Goal: Information Seeking & Learning: Check status

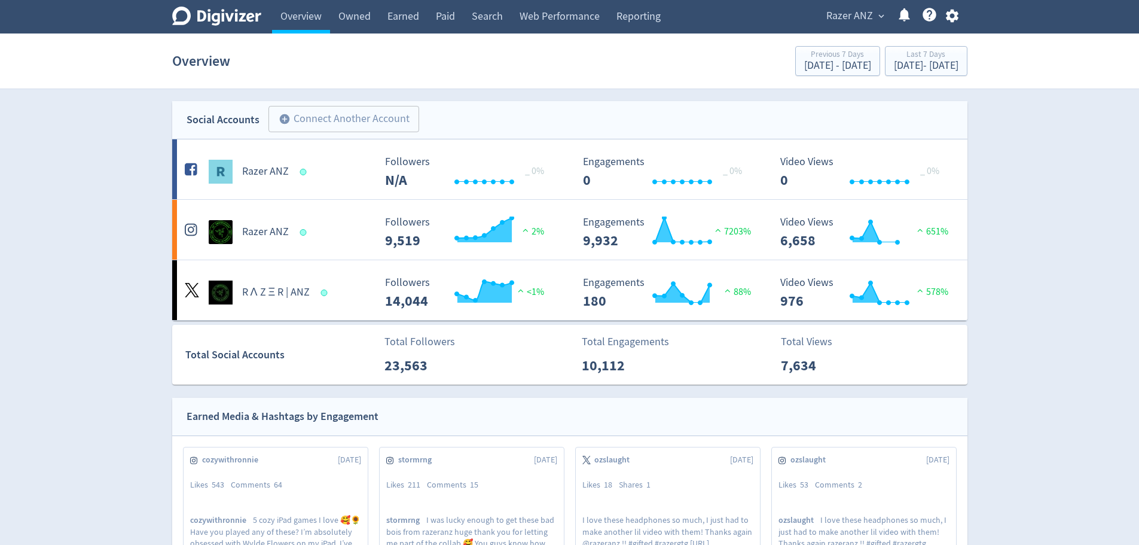
click at [869, 7] on span "Razer ANZ" at bounding box center [849, 16] width 47 height 19
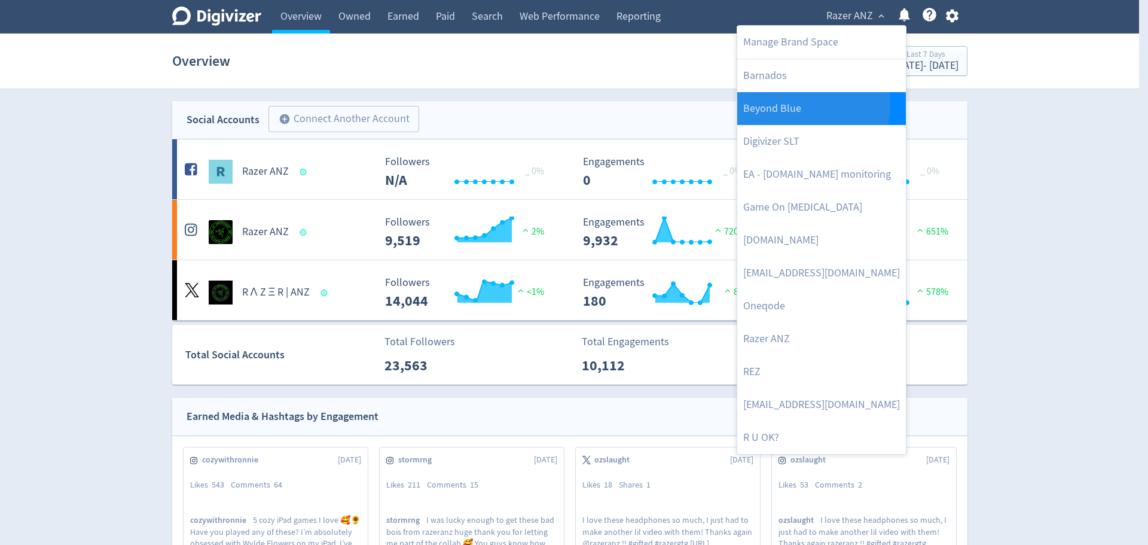
click at [789, 102] on link "Beyond Blue" at bounding box center [821, 108] width 169 height 33
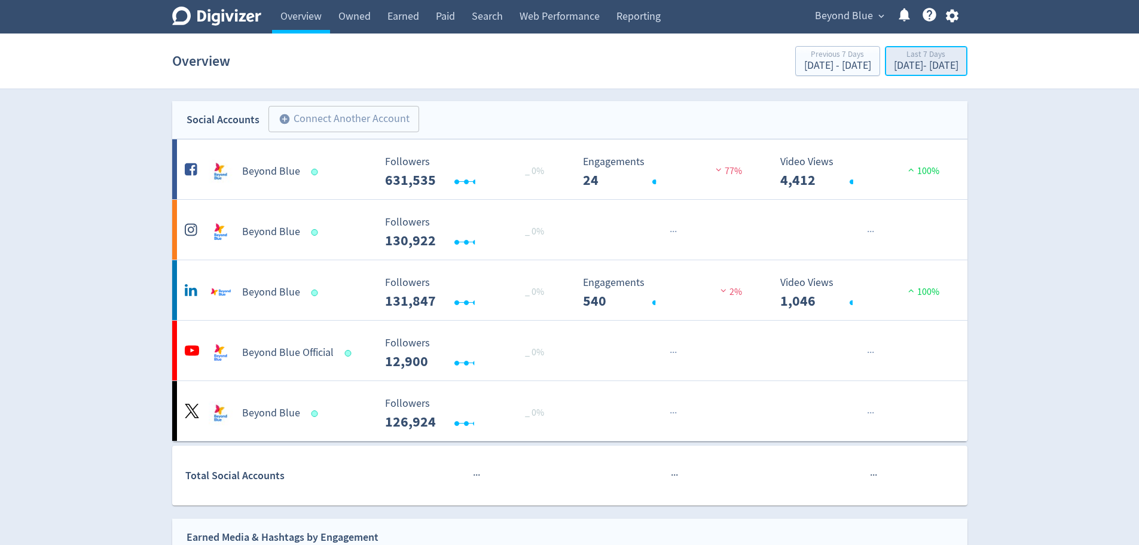
click at [894, 64] on div "[DATE] - [DATE]" at bounding box center [926, 65] width 65 height 11
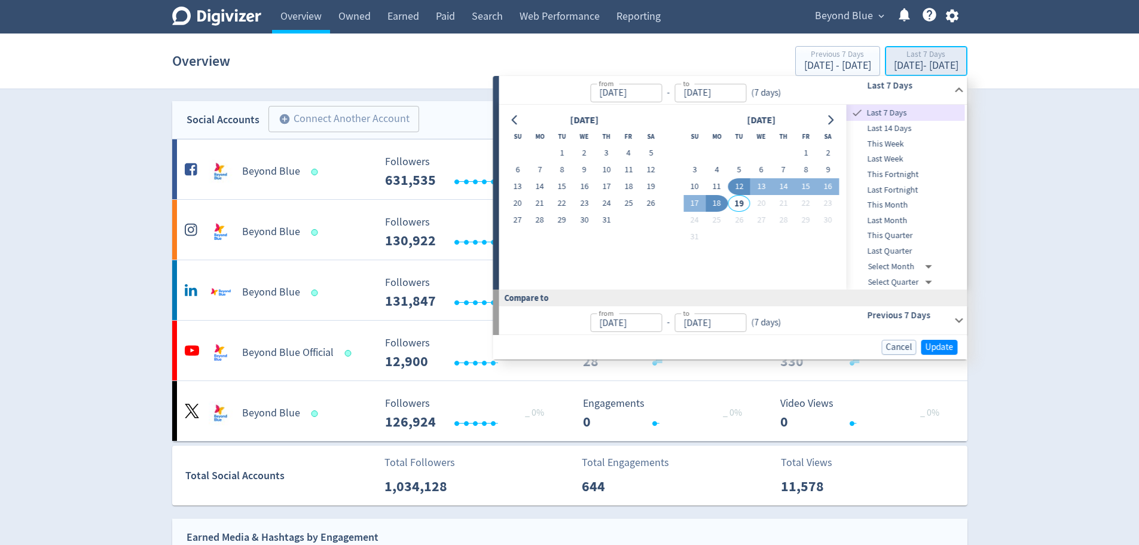
type input "[DATE]"
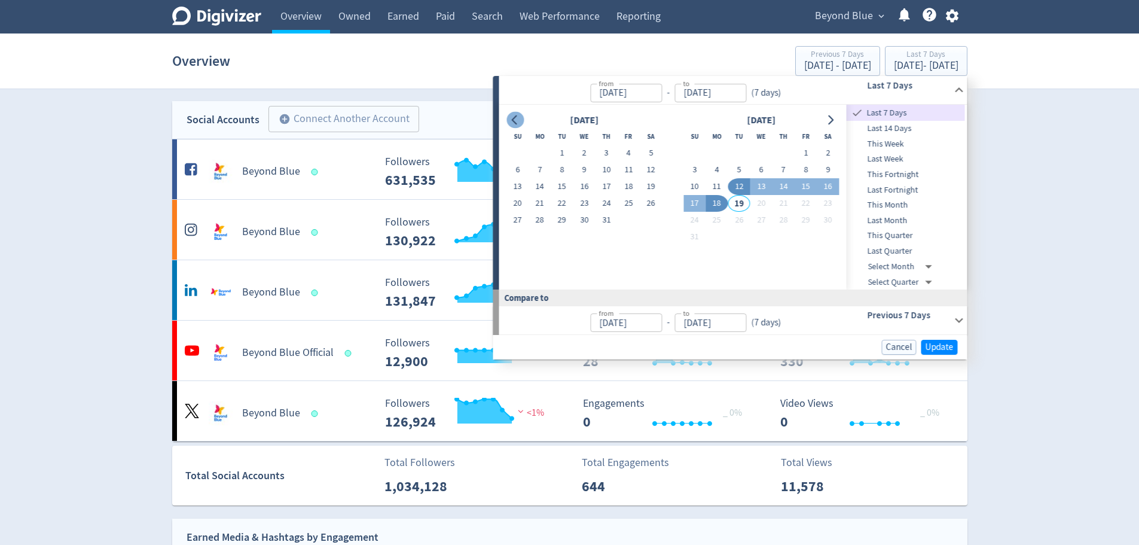
click at [519, 118] on icon "Go to previous month" at bounding box center [516, 120] width 10 height 10
click at [603, 187] on button "15" at bounding box center [606, 186] width 22 height 17
type input "May 15, 2025"
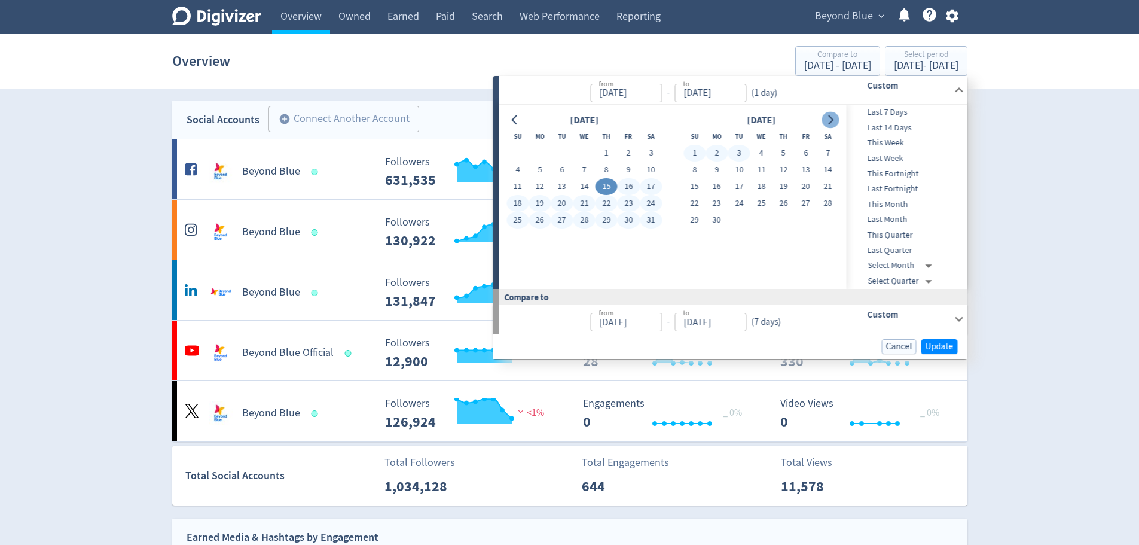
click at [833, 118] on icon "Go to next month" at bounding box center [831, 120] width 10 height 10
click at [832, 118] on icon "Go to next month" at bounding box center [831, 120] width 10 height 10
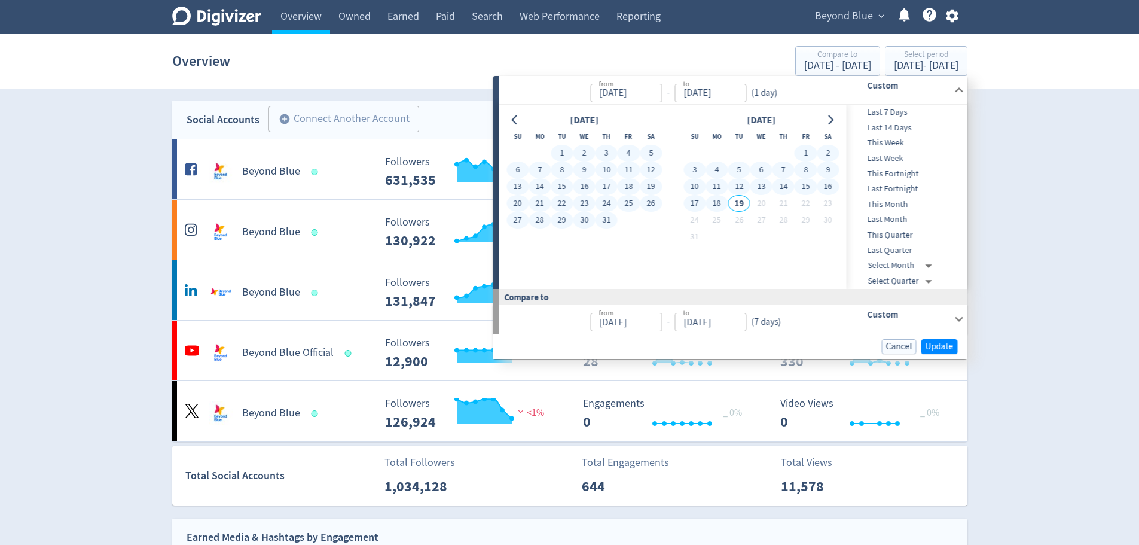
click at [711, 202] on button "18" at bounding box center [716, 203] width 22 height 17
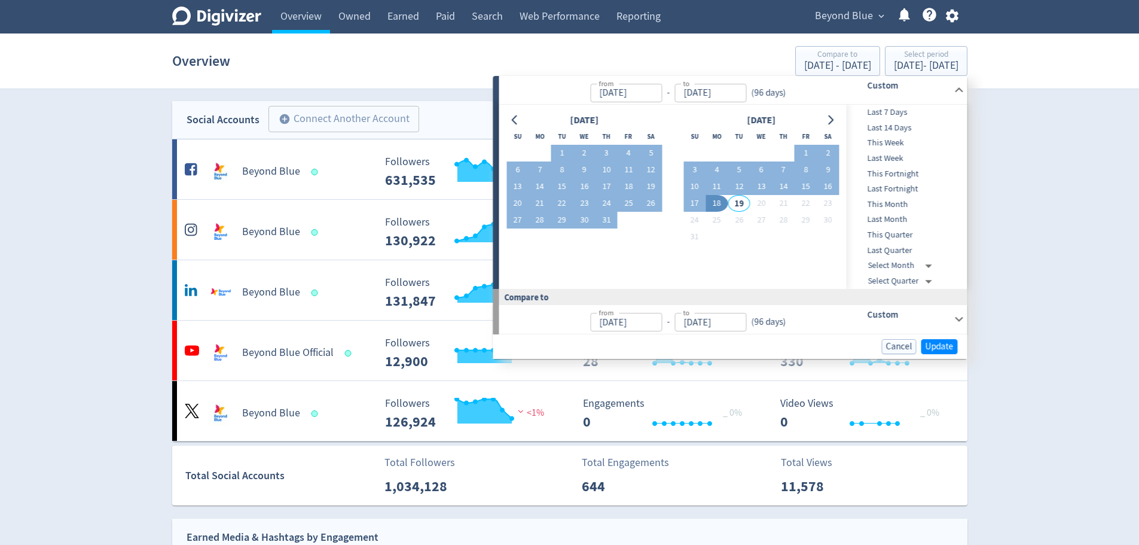
type input "[DATE]"
type input "Feb 08, 2025"
type input "May 14, 2025"
click at [939, 346] on span "Update" at bounding box center [939, 346] width 28 height 9
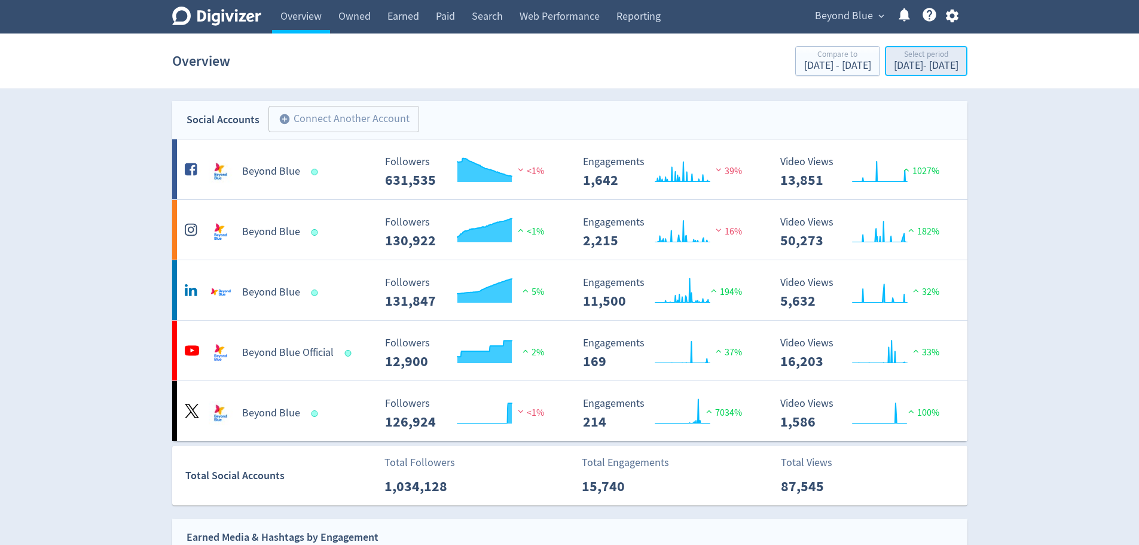
click at [885, 75] on button "Select period May 15, 2025 - Aug 18, 2025" at bounding box center [926, 61] width 82 height 30
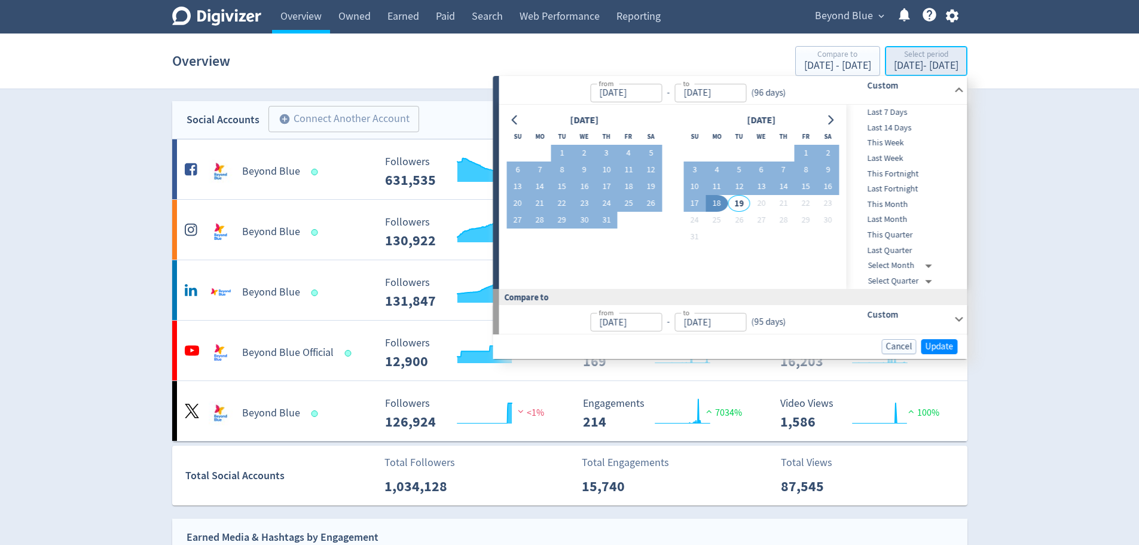
type input "May 15, 2025"
type input "[DATE]"
type input "Feb 08, 2025"
type input "May 14, 2025"
click at [562, 150] on button "1" at bounding box center [562, 153] width 22 height 17
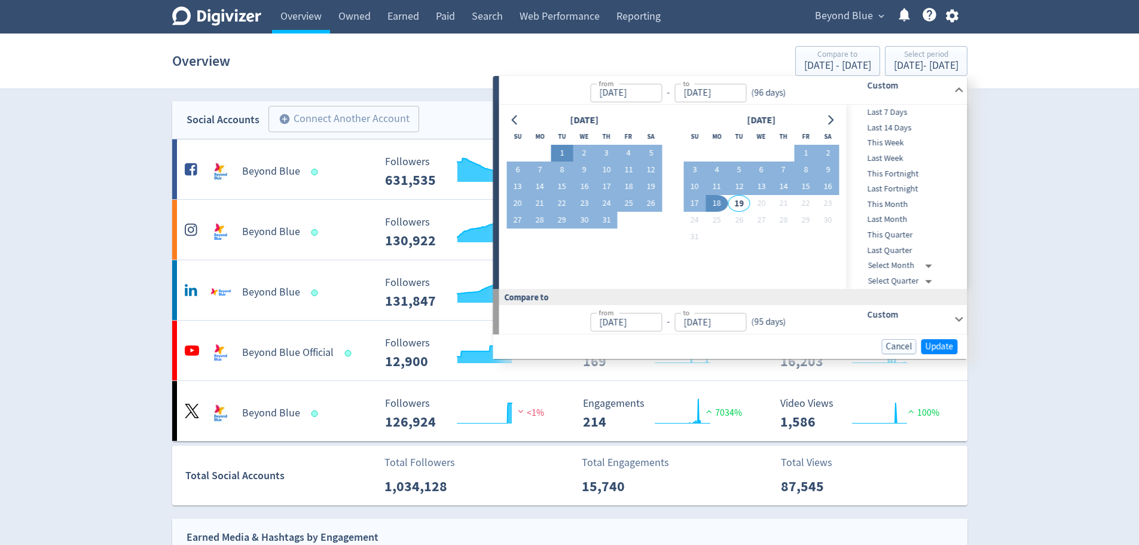
type input "[DATE]"
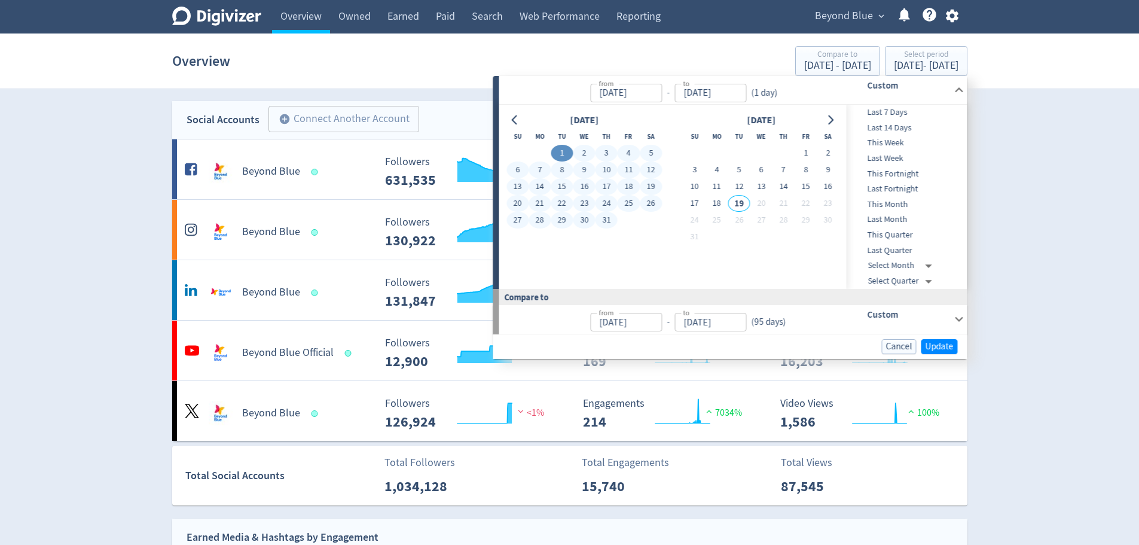
click at [612, 215] on button "31" at bounding box center [606, 220] width 22 height 17
type input "[DATE]"
type input "May 31, 2025"
type input "[DATE]"
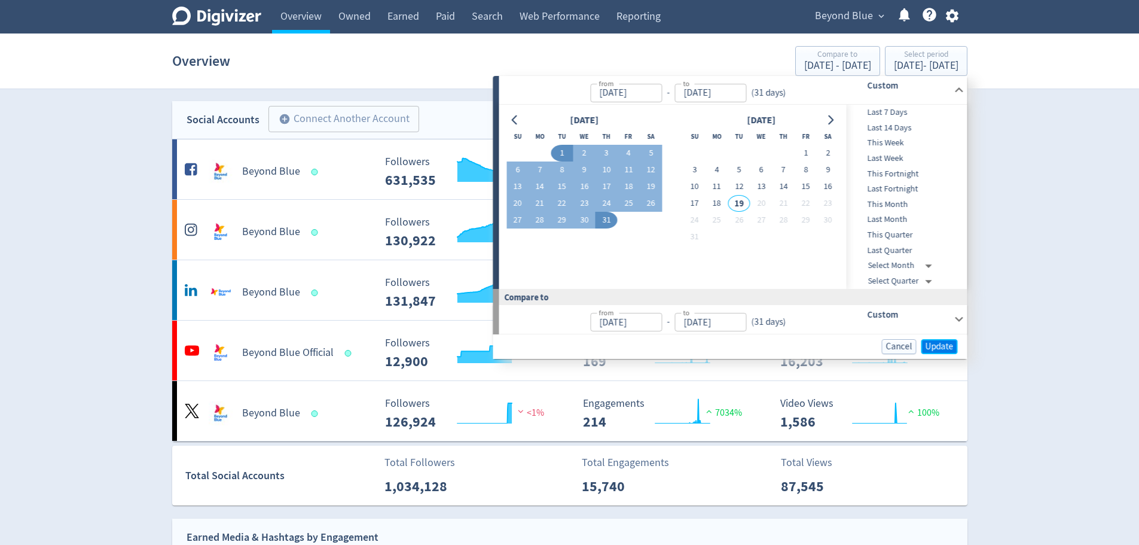
click at [948, 346] on span "Update" at bounding box center [939, 346] width 28 height 9
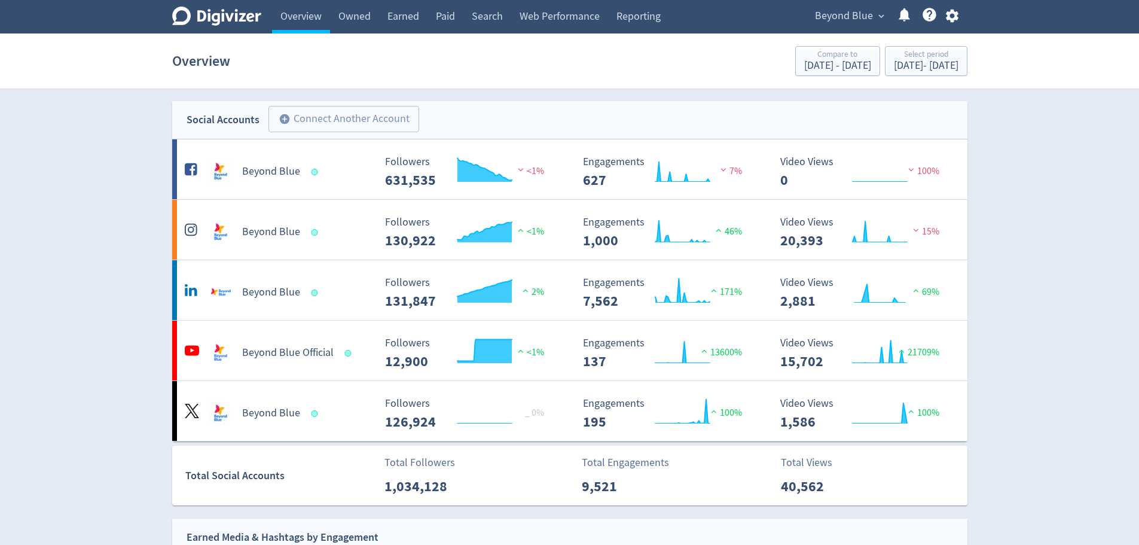
click at [365, 15] on link "Owned" at bounding box center [354, 16] width 49 height 33
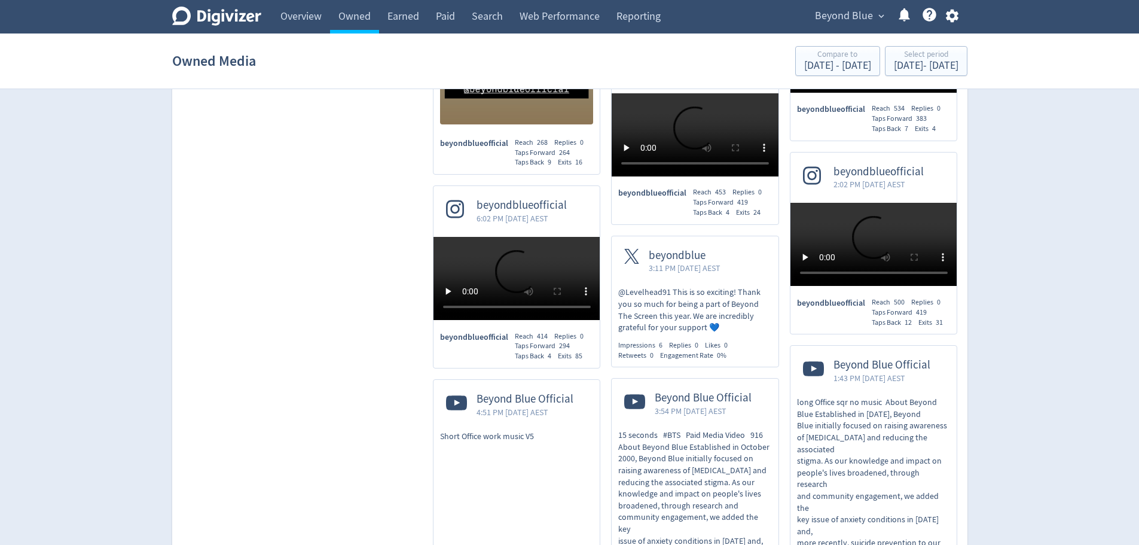
scroll to position [5918, 0]
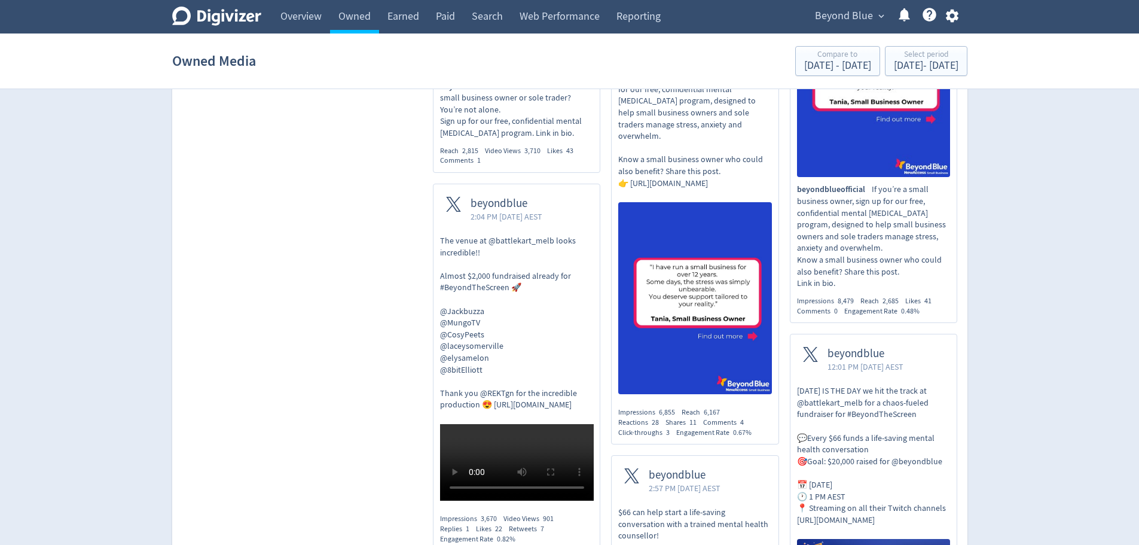
drag, startPoint x: 346, startPoint y: 149, endPoint x: 313, endPoint y: 38, distance: 116.7
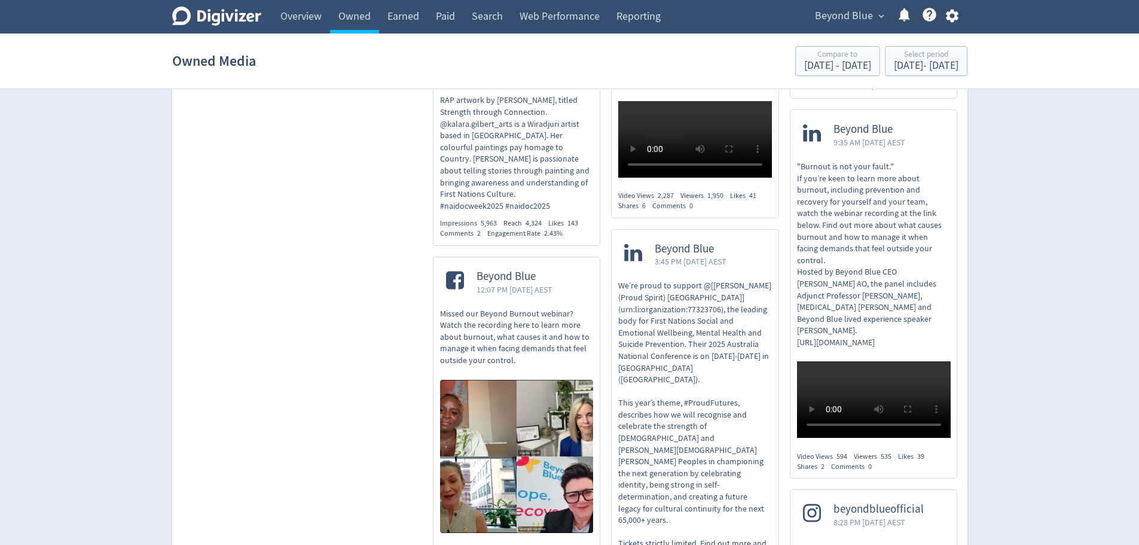
click at [210, 18] on icon "Digivizer Logo" at bounding box center [216, 16] width 89 height 19
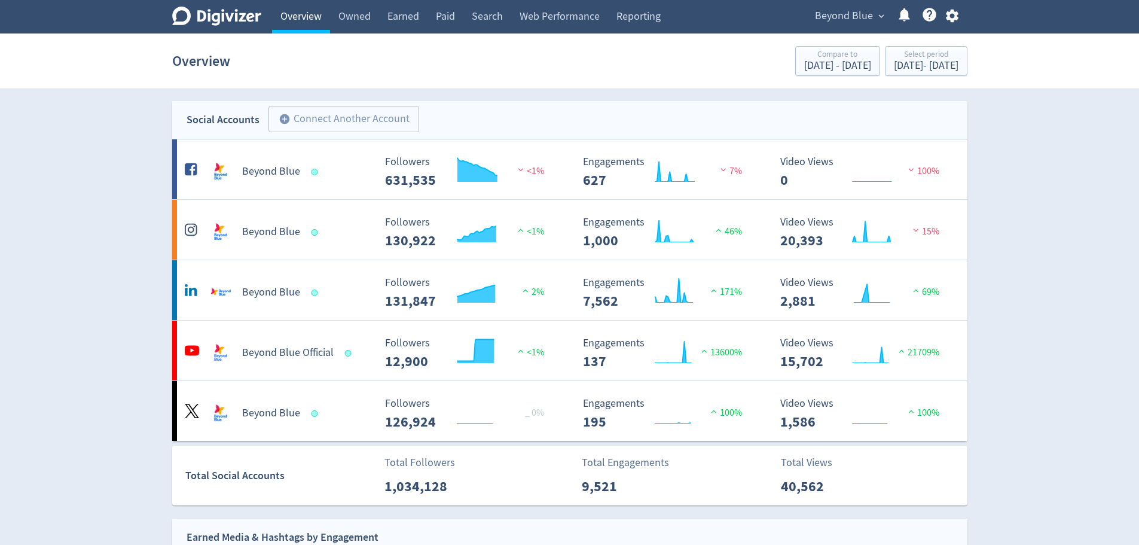
click at [308, 25] on link "Overview" at bounding box center [301, 16] width 58 height 33
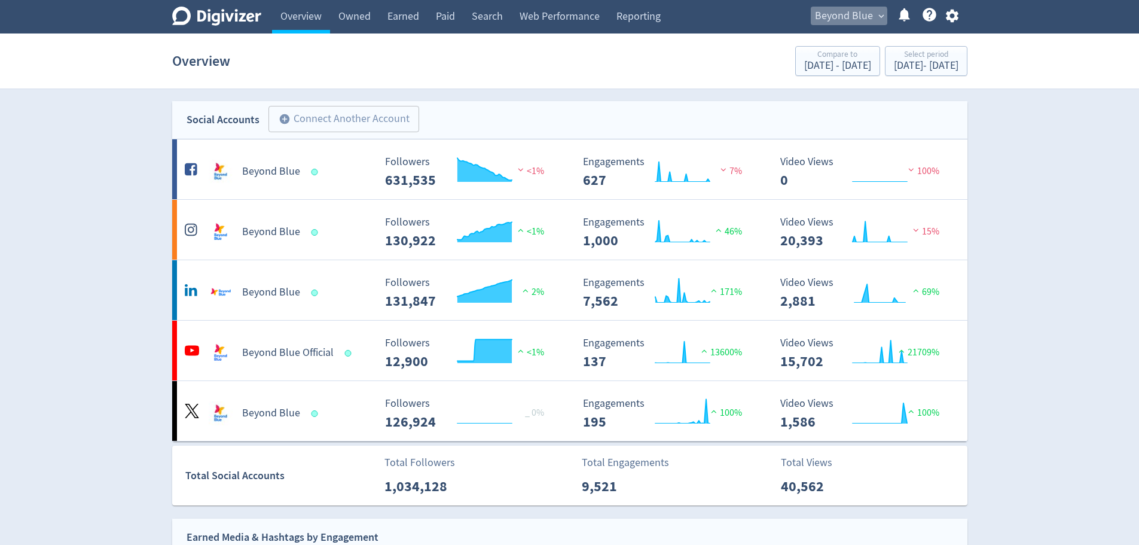
click at [842, 17] on span "Beyond Blue" at bounding box center [844, 16] width 58 height 19
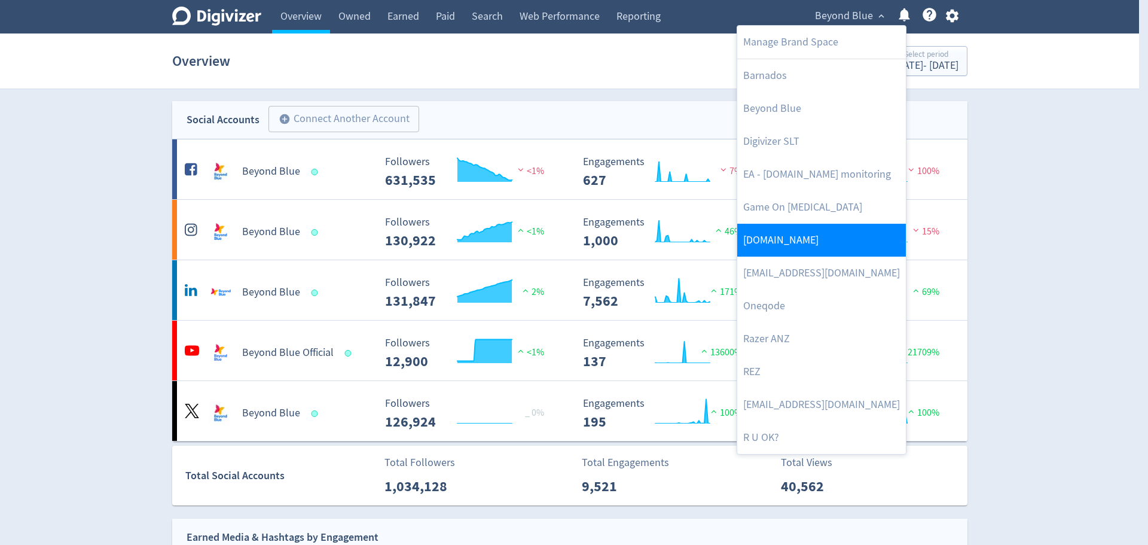
click at [754, 246] on link "[DOMAIN_NAME]" at bounding box center [821, 240] width 169 height 33
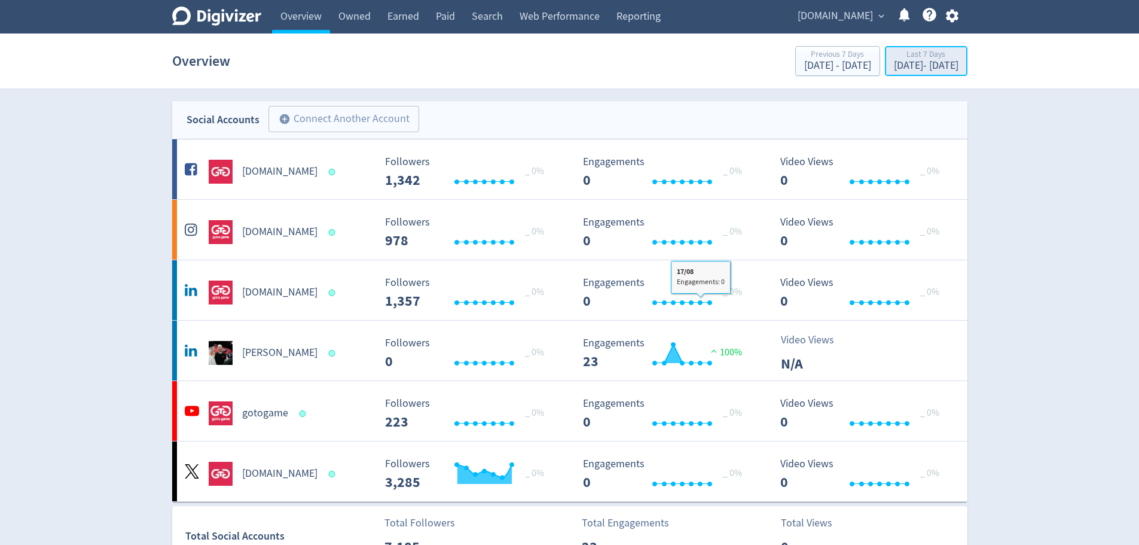
click at [909, 67] on div "[DATE] - [DATE]" at bounding box center [926, 65] width 65 height 11
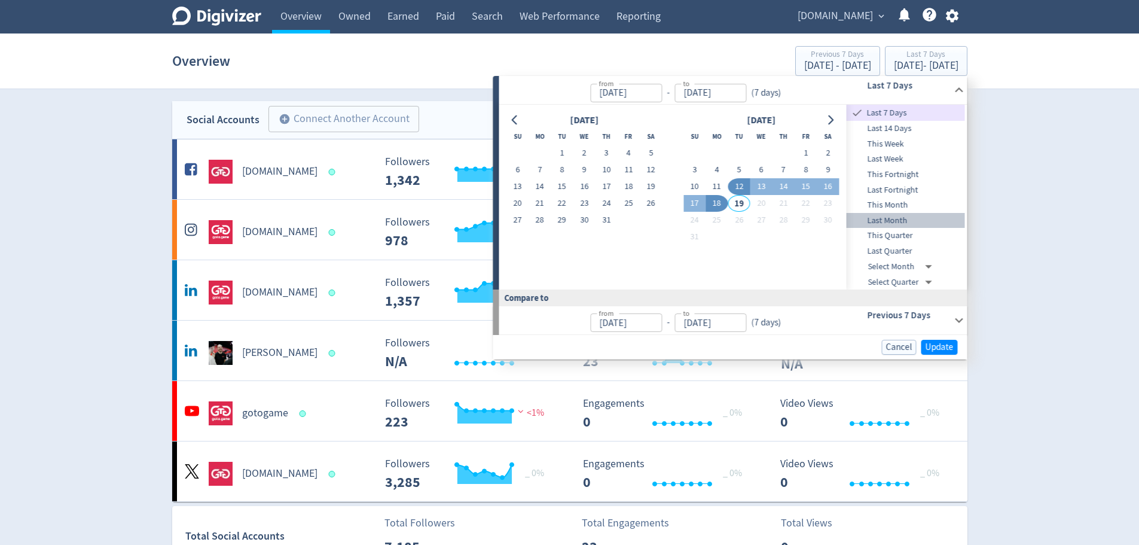
click at [886, 221] on span "Last Month" at bounding box center [905, 220] width 118 height 13
type input "[DATE]"
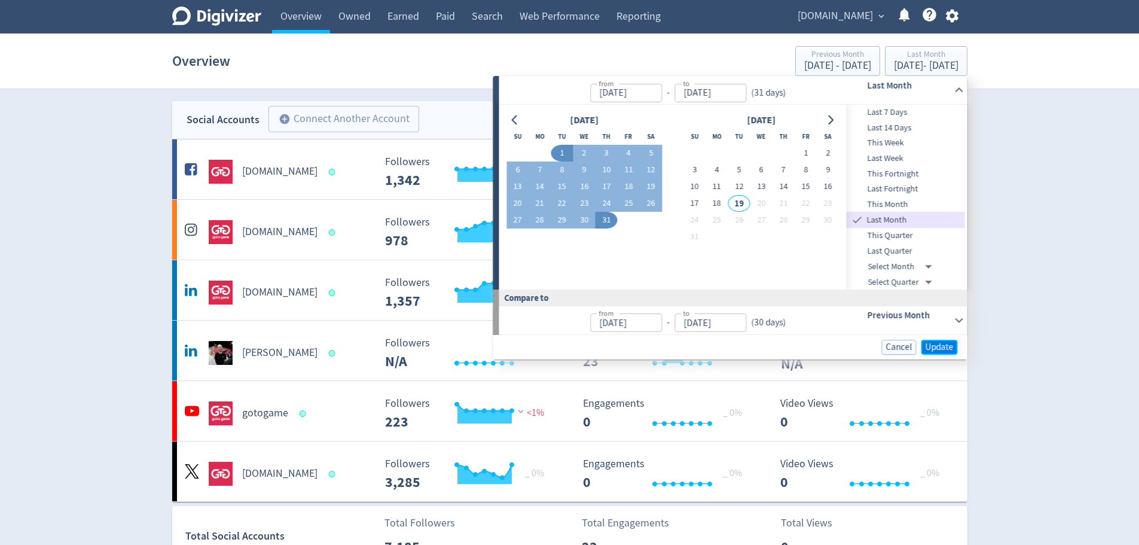
click at [937, 347] on span "Update" at bounding box center [939, 347] width 28 height 9
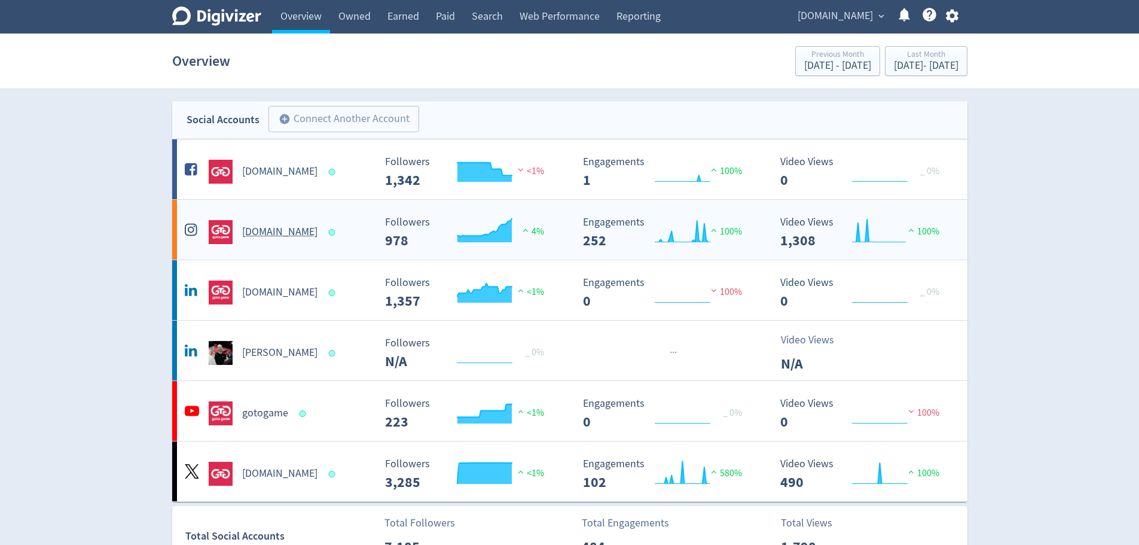
click at [359, 212] on div "[DOMAIN_NAME]" at bounding box center [276, 226] width 198 height 33
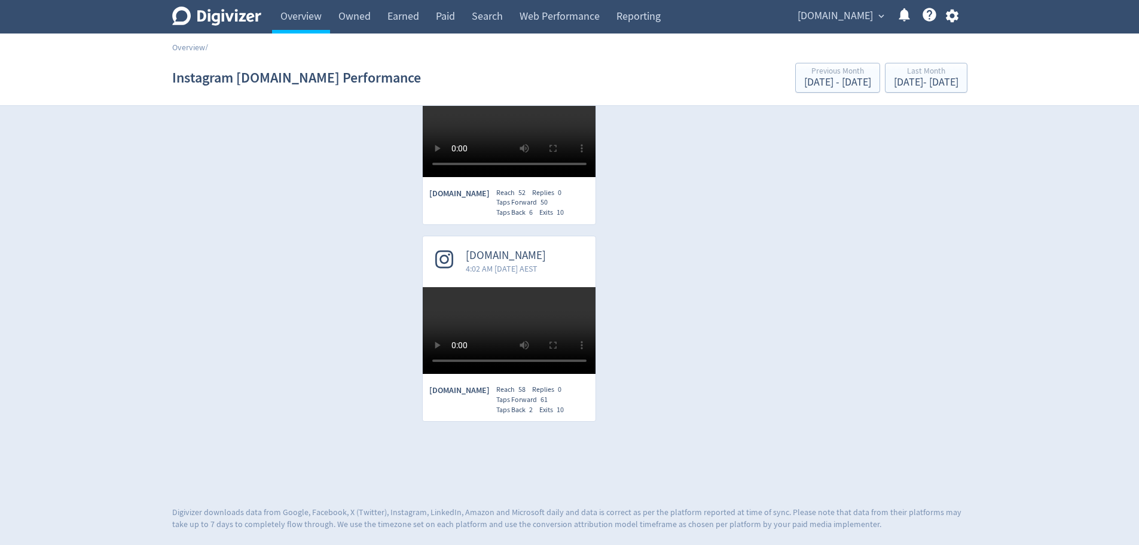
scroll to position [4723, 0]
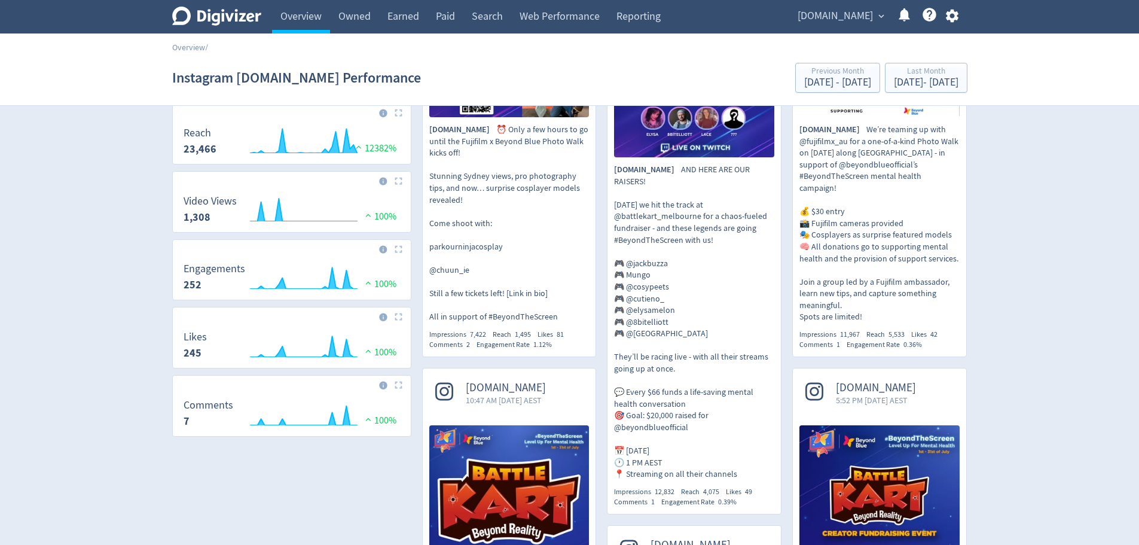
scroll to position [0, 0]
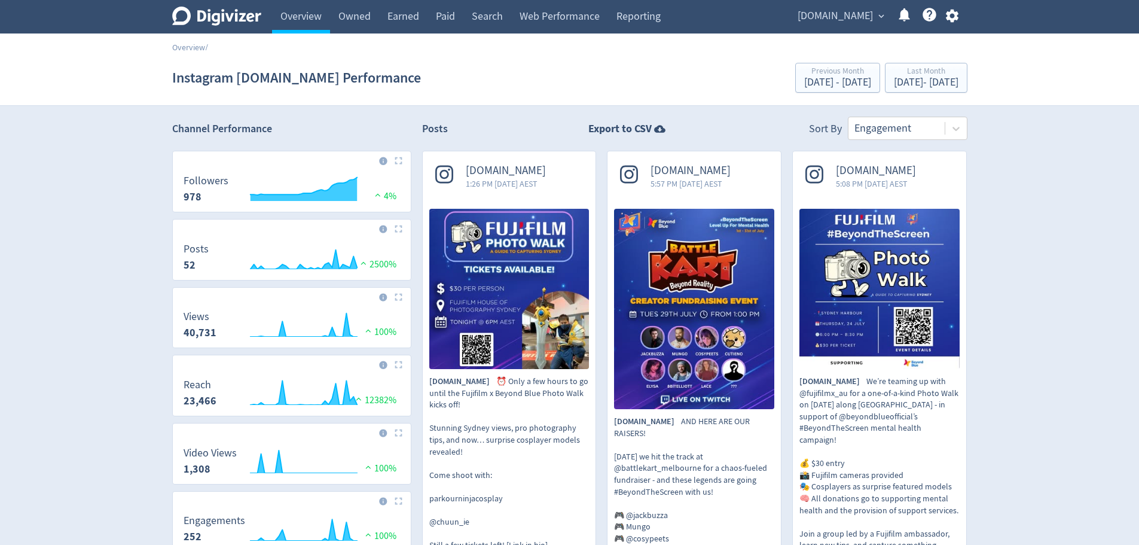
drag, startPoint x: 733, startPoint y: 198, endPoint x: 695, endPoint y: 50, distance: 152.5
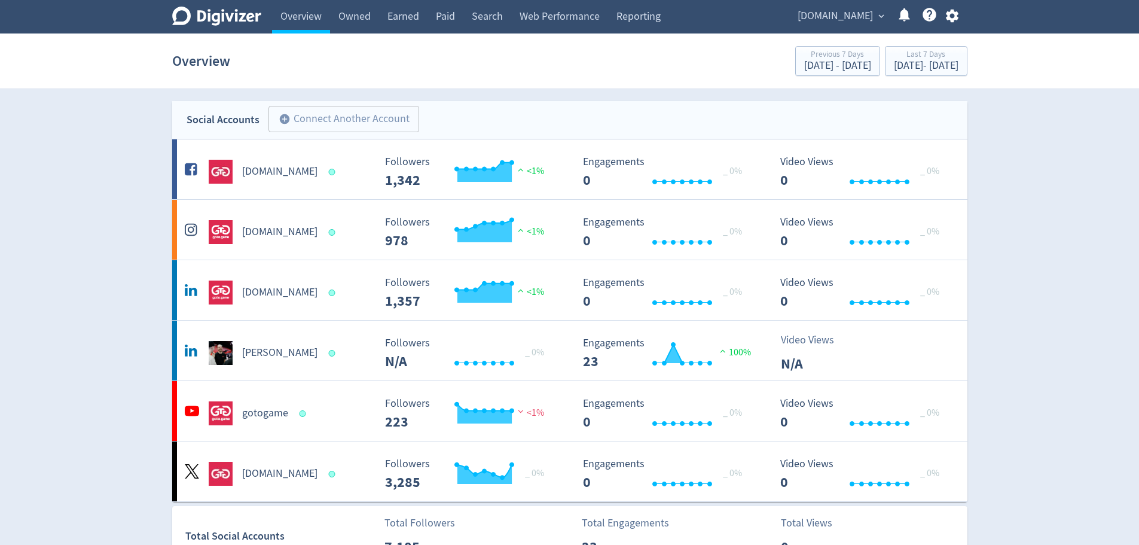
click at [507, 87] on section "Overview Previous 7 Days [DATE] - [DATE] Last 7 Days [DATE] - [DATE]" at bounding box center [569, 61] width 1139 height 56
click at [897, 61] on div "[DATE] - [DATE]" at bounding box center [926, 65] width 65 height 11
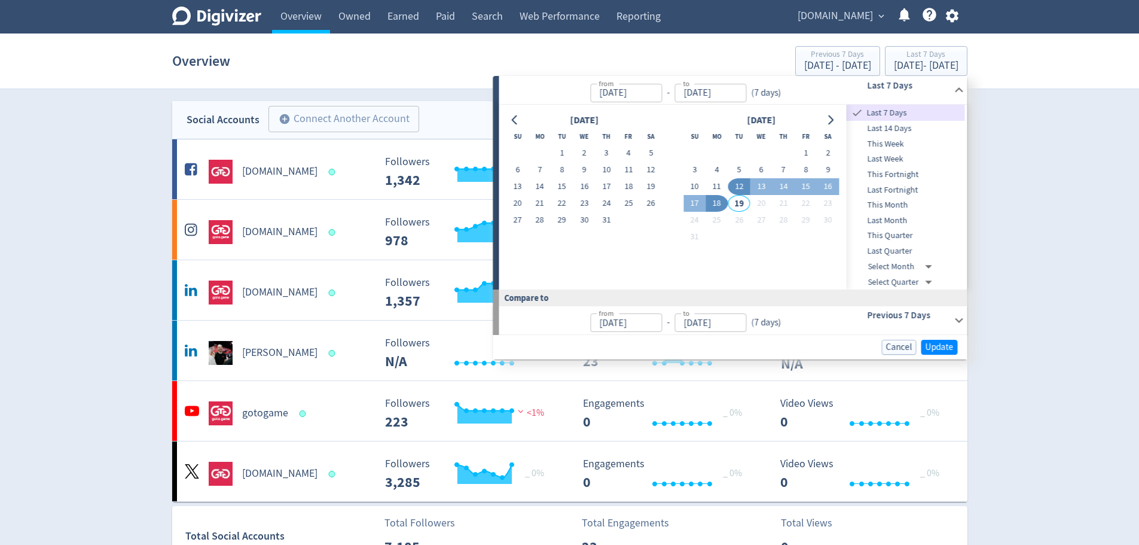
click at [892, 218] on span "Last Month" at bounding box center [905, 220] width 118 height 13
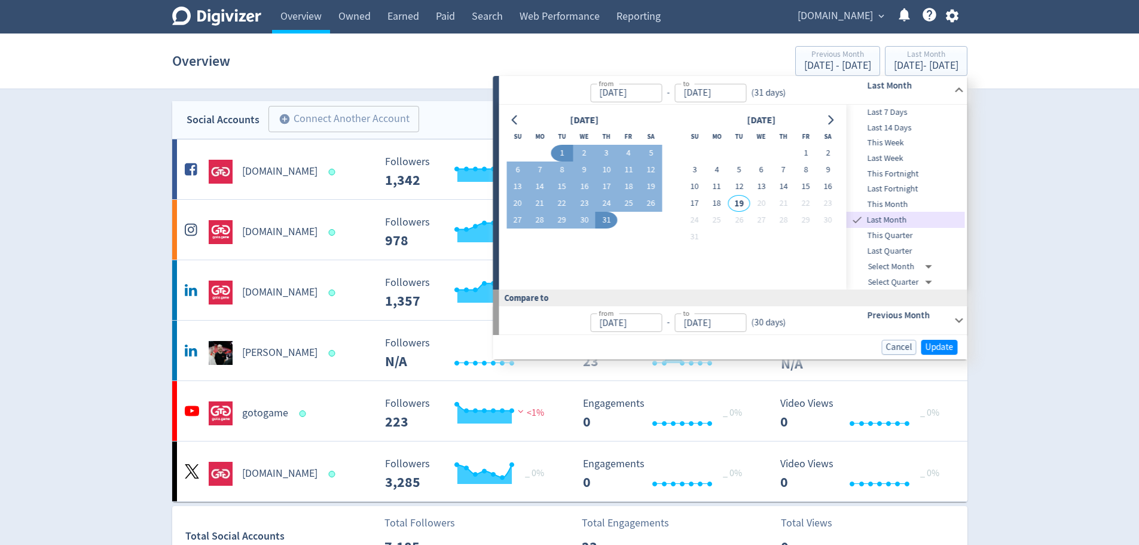
type input "[DATE]"
click at [939, 349] on span "Update" at bounding box center [939, 347] width 28 height 9
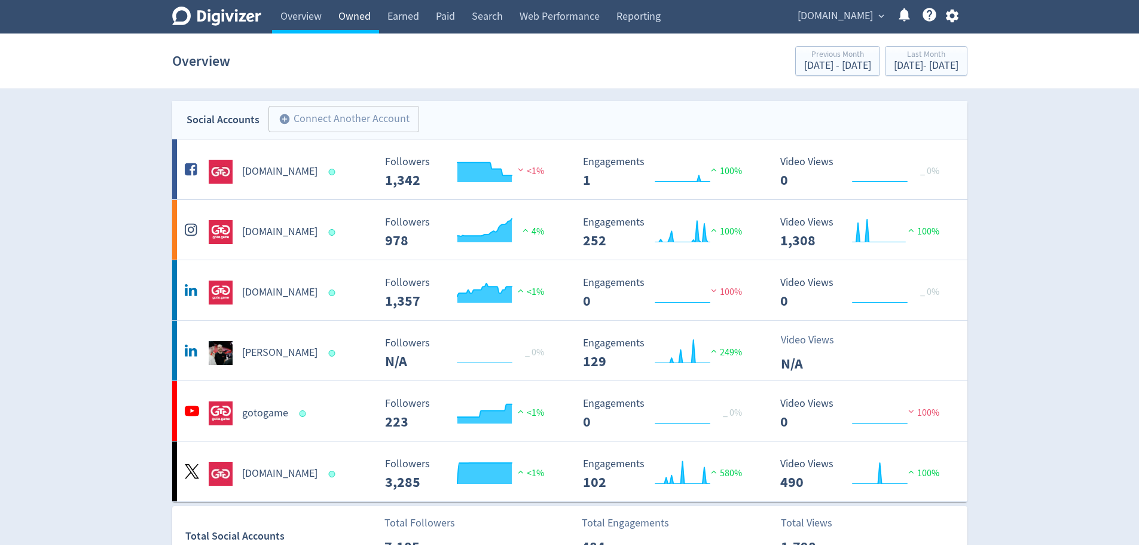
click at [345, 17] on link "Owned" at bounding box center [354, 16] width 49 height 33
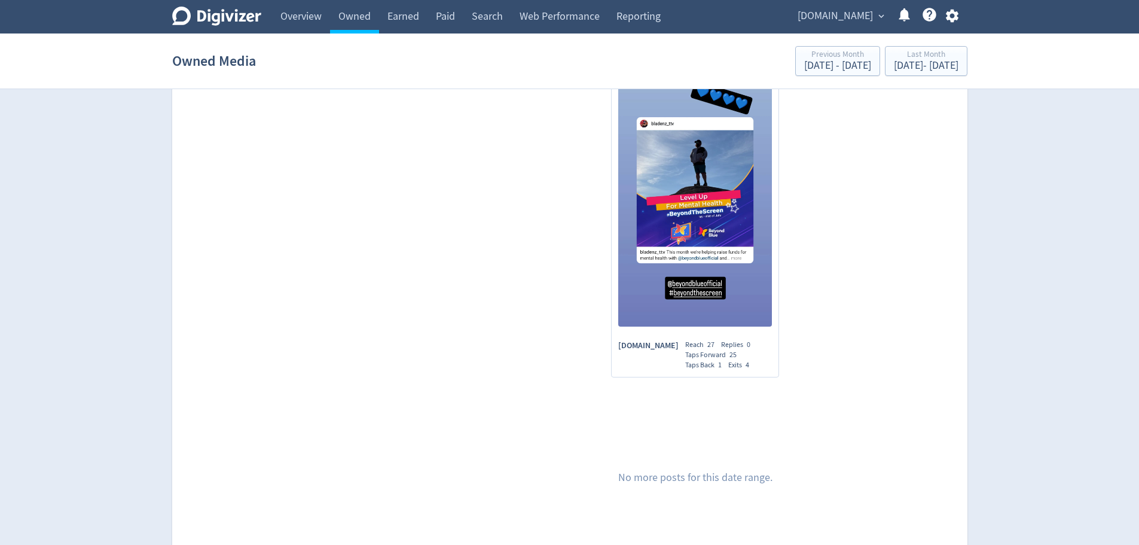
scroll to position [7592, 0]
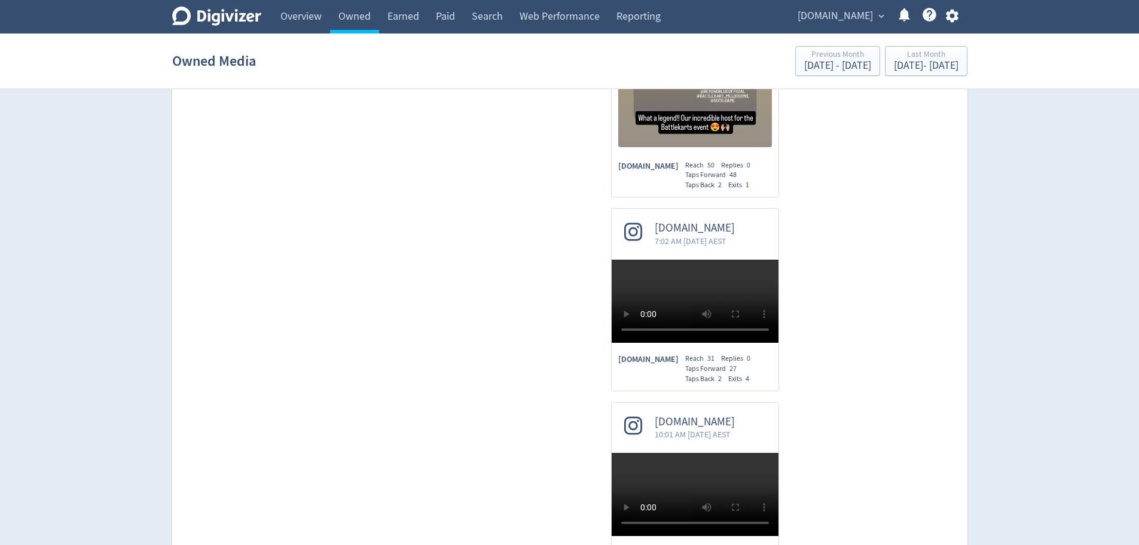
scroll to position [6864, 0]
